Goal: Task Accomplishment & Management: Use online tool/utility

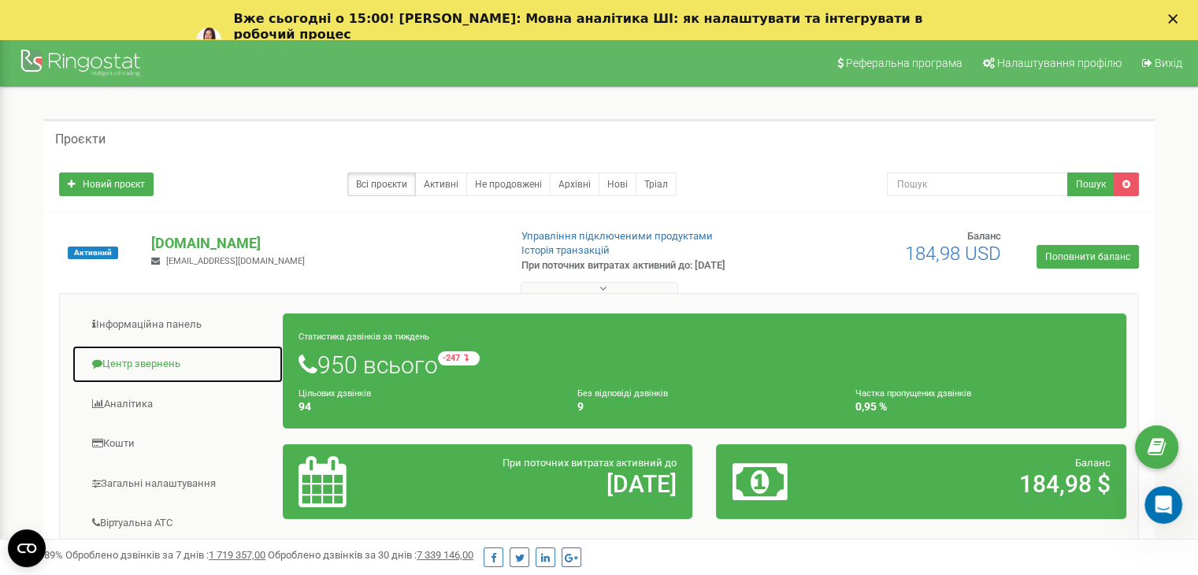
click at [152, 373] on link "Центр звернень" at bounding box center [178, 364] width 212 height 39
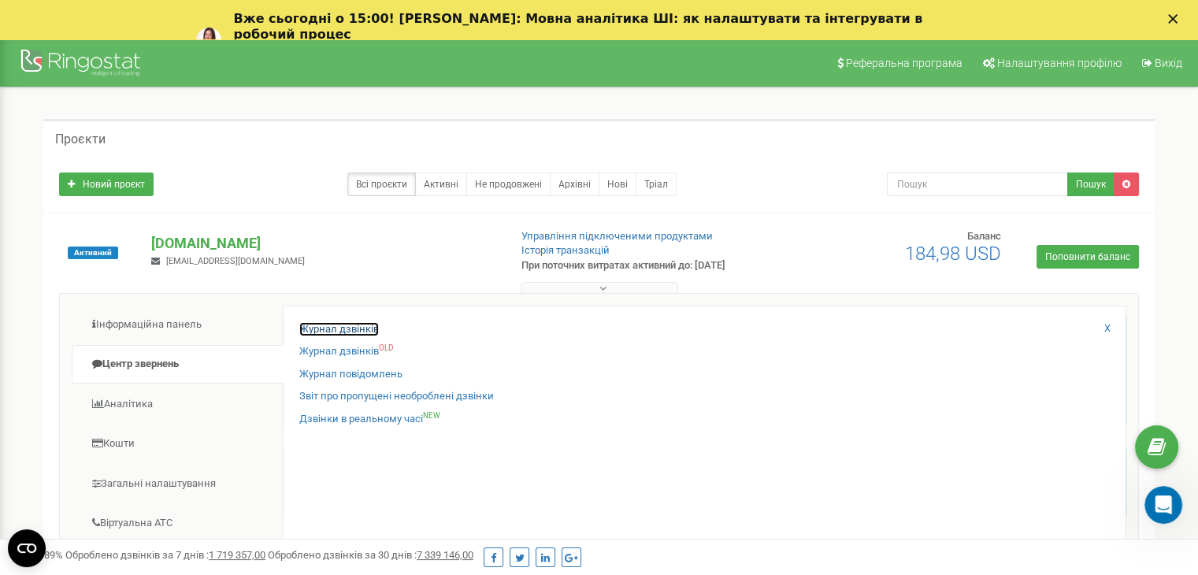
click at [351, 322] on link "Журнал дзвінків" at bounding box center [339, 329] width 80 height 15
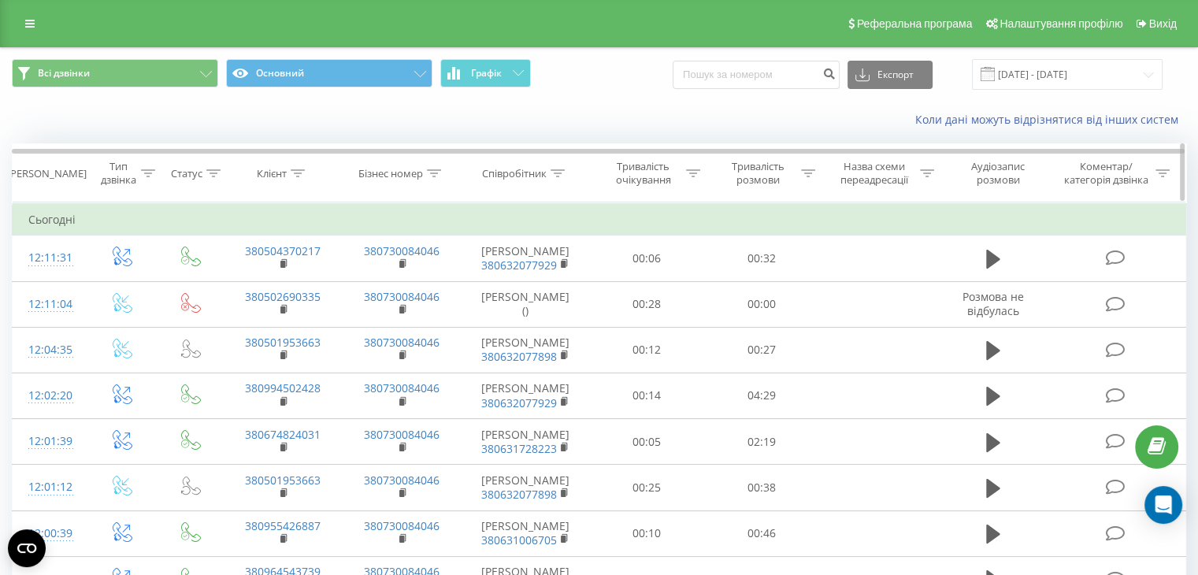
click at [298, 169] on icon at bounding box center [298, 173] width 14 height 8
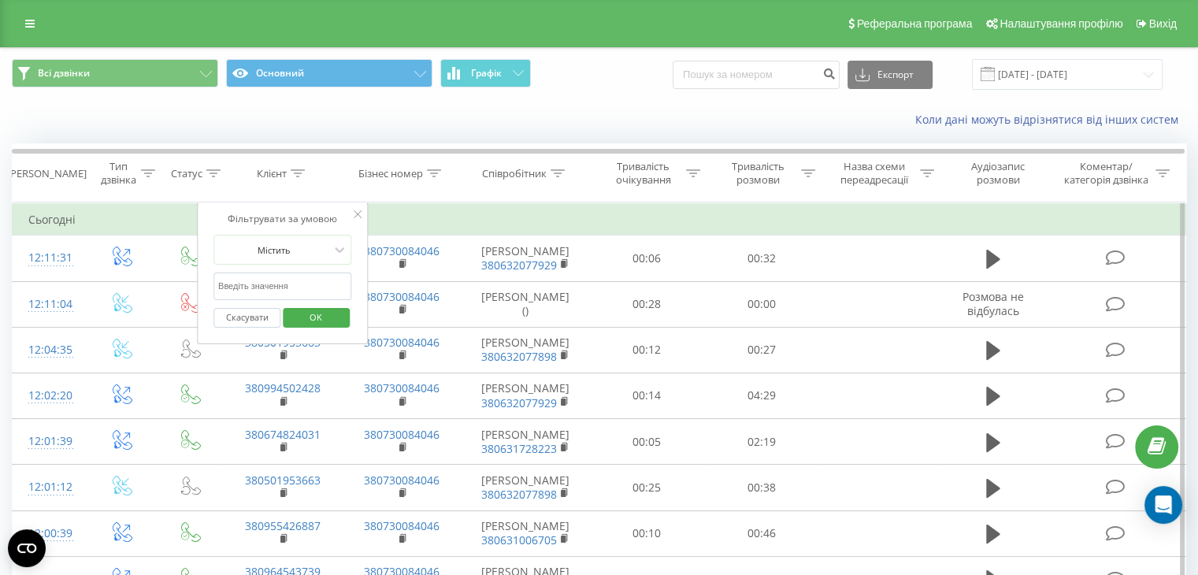
click at [273, 278] on input "text" at bounding box center [282, 287] width 139 height 28
paste input "380677383457"
type input "380677383457"
click at [304, 313] on span "OK" at bounding box center [316, 317] width 44 height 24
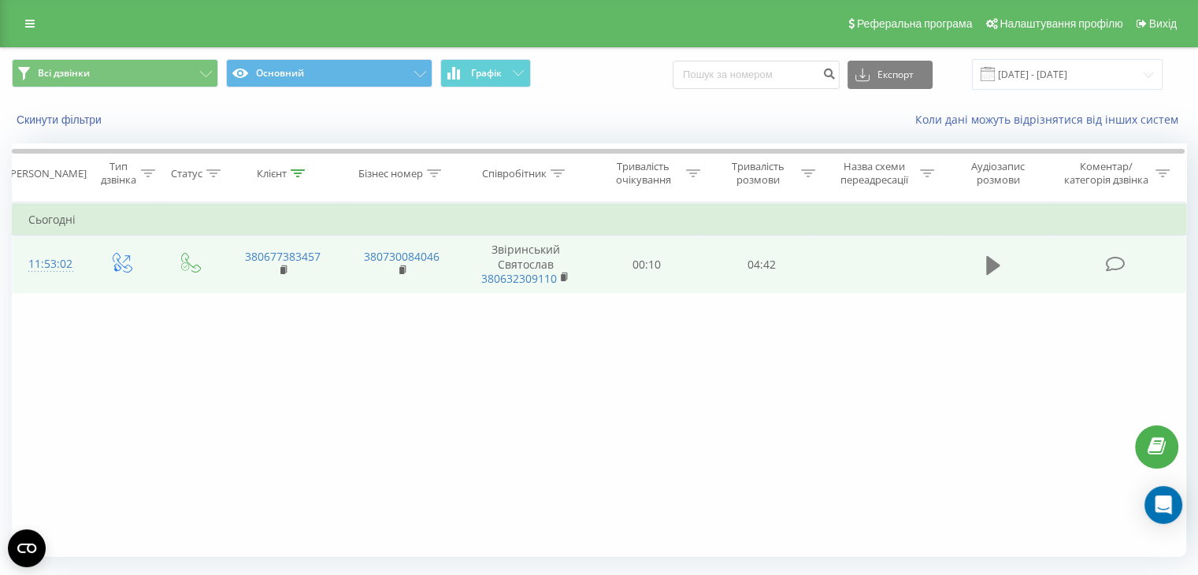
click at [993, 263] on icon at bounding box center [993, 264] width 14 height 19
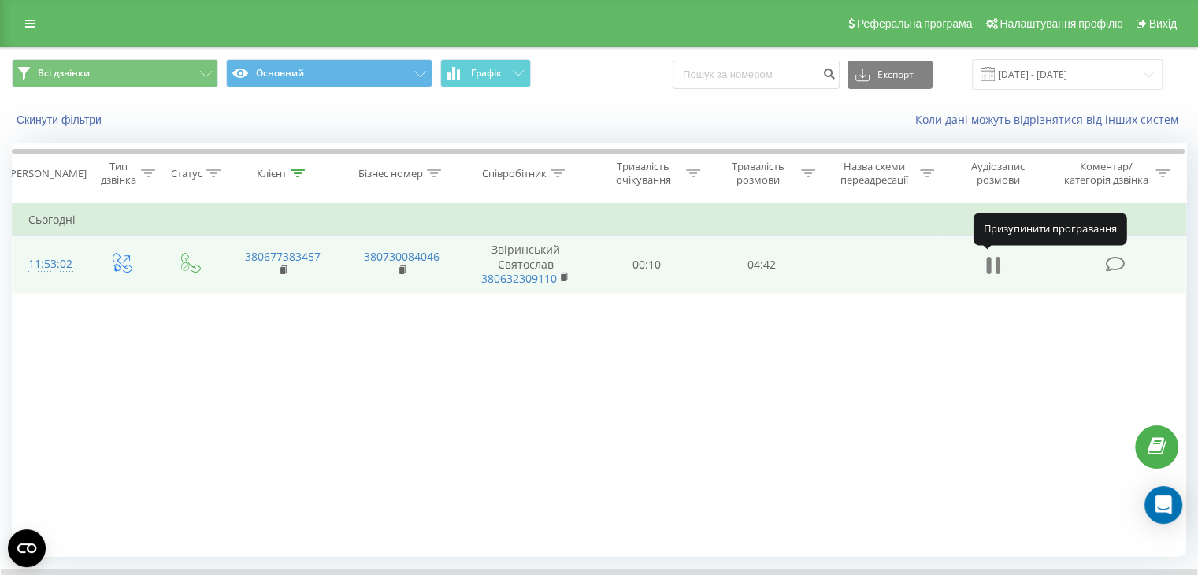
click at [994, 266] on icon at bounding box center [993, 265] width 14 height 22
click at [994, 266] on icon at bounding box center [993, 264] width 14 height 19
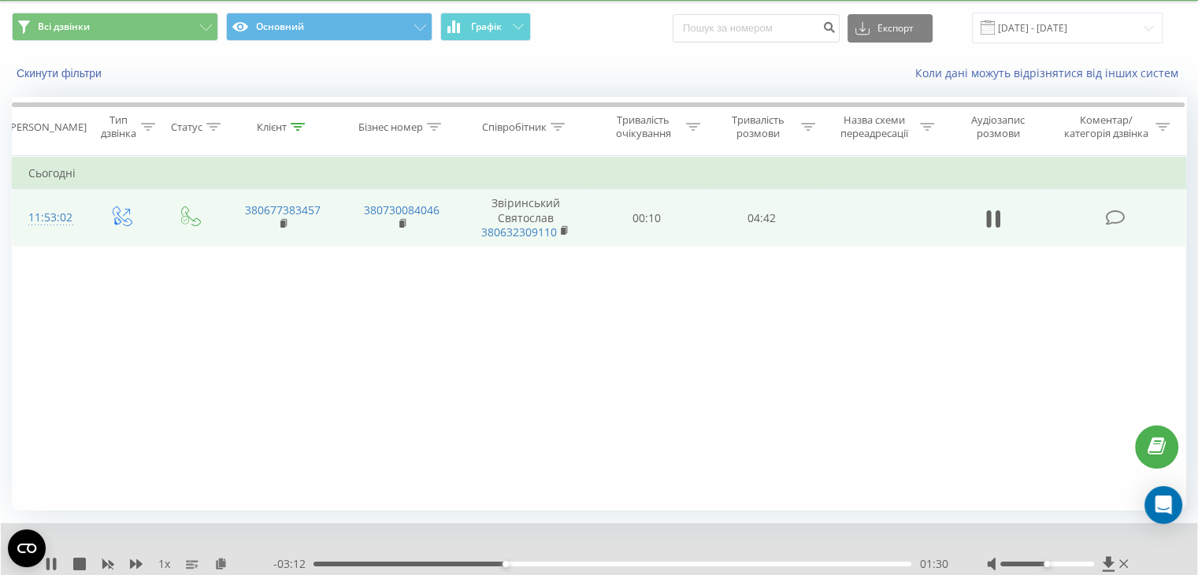
scroll to position [101, 0]
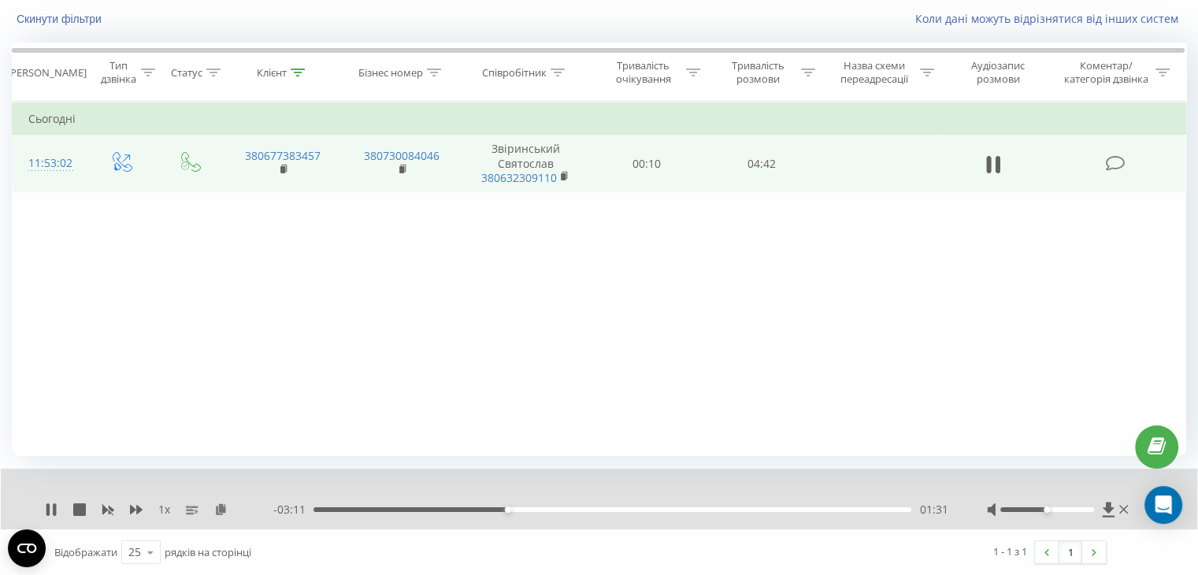
click at [551, 509] on div "01:31" at bounding box center [613, 509] width 598 height 5
click at [566, 510] on div "00:00" at bounding box center [613, 509] width 598 height 5
click at [623, 511] on div "- 02:42 01:59 01:59" at bounding box center [610, 510] width 674 height 16
click at [770, 507] on div "02:01" at bounding box center [613, 509] width 598 height 5
click at [809, 540] on div "1 - 1 з 1 1" at bounding box center [849, 552] width 537 height 46
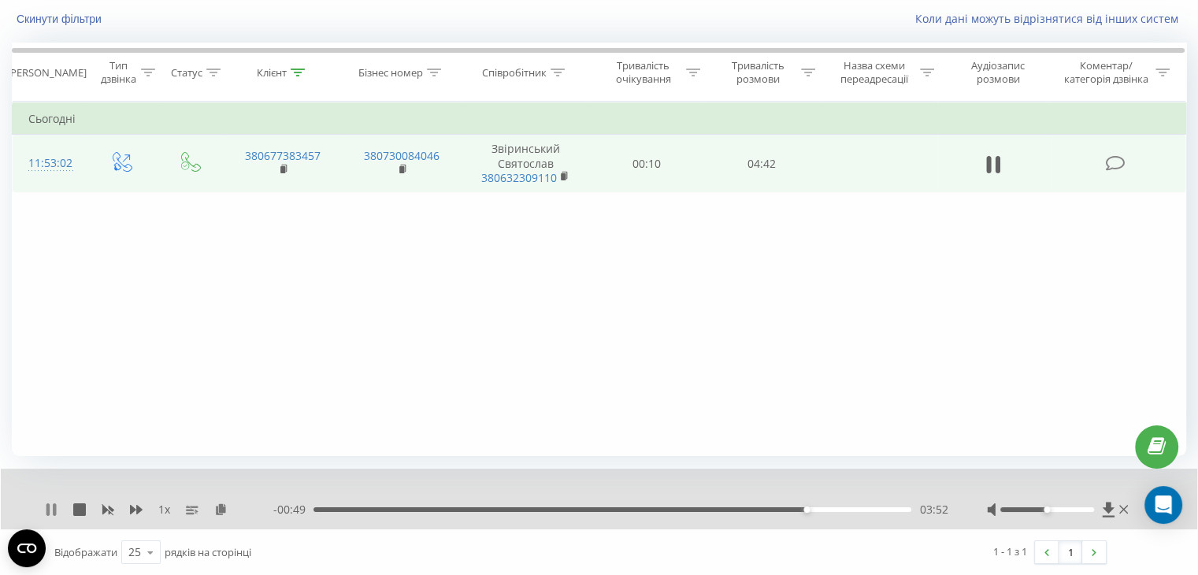
click at [50, 513] on icon at bounding box center [51, 509] width 13 height 13
